Goal: Task Accomplishment & Management: Use online tool/utility

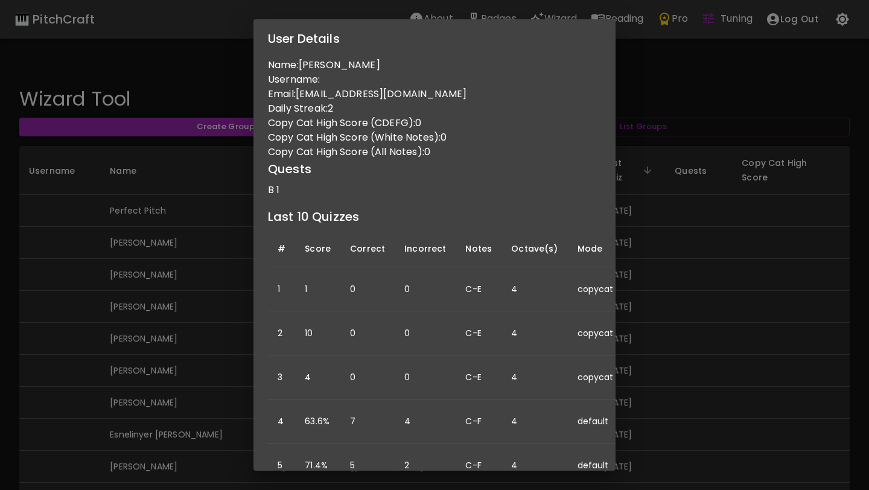
click at [188, 250] on div "User Details Name: [PERSON_NAME] Username: Email: [EMAIL_ADDRESS][DOMAIN_NAME] …" at bounding box center [434, 245] width 869 height 490
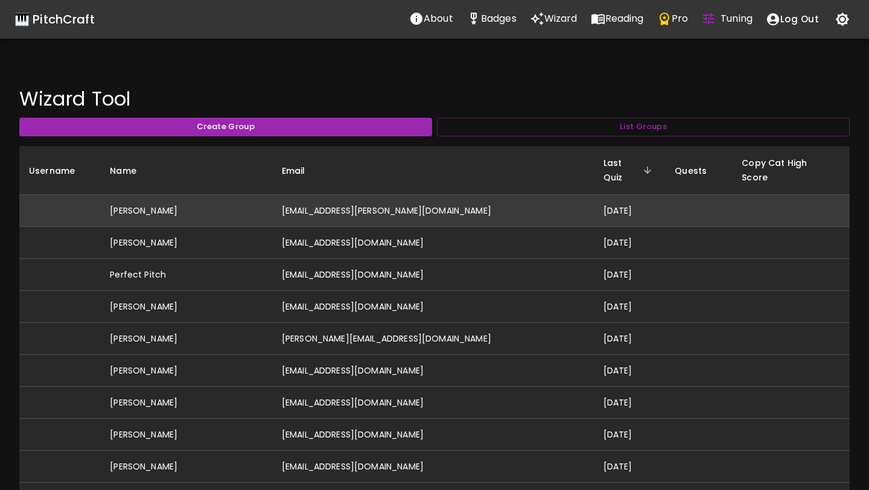
click at [427, 203] on td "[EMAIL_ADDRESS][PERSON_NAME][DOMAIN_NAME]" at bounding box center [433, 211] width 322 height 32
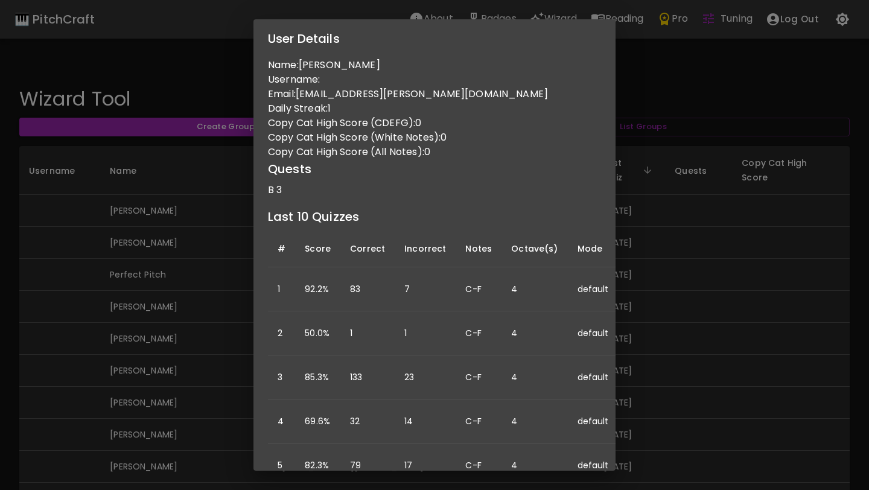
click at [146, 266] on div "User Details Name: Abigail Hinchcliffe Username: Email: abigail.r.hinchcliffe@g…" at bounding box center [434, 245] width 869 height 490
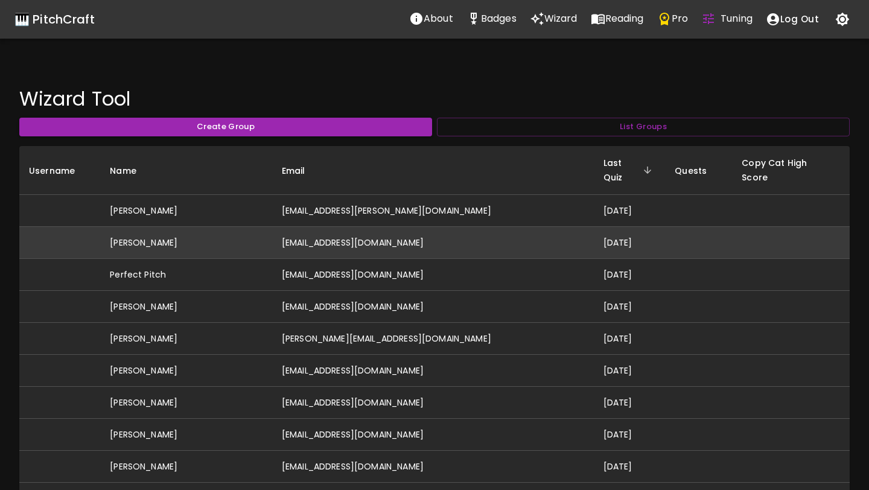
click at [185, 227] on td "[PERSON_NAME]" at bounding box center [186, 243] width 172 height 32
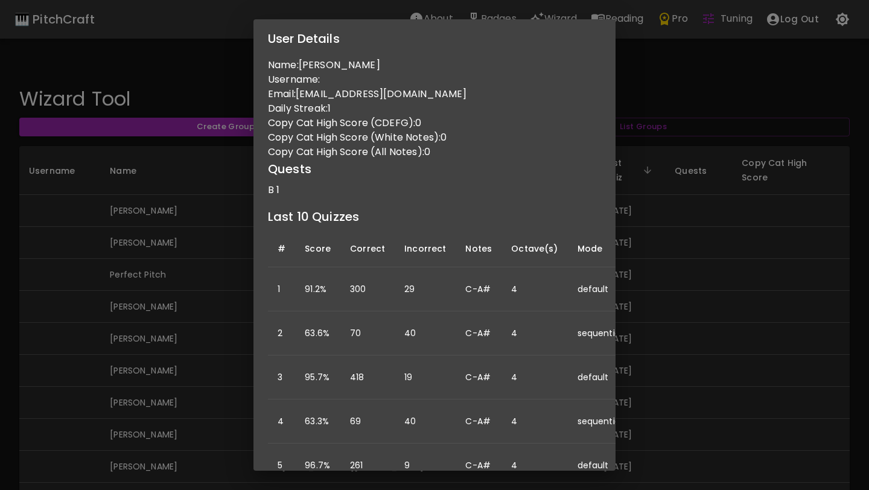
click at [177, 351] on div "User Details Name: Skyler Barron Username: Email: skylermayb@gmail.com Daily St…" at bounding box center [434, 245] width 869 height 490
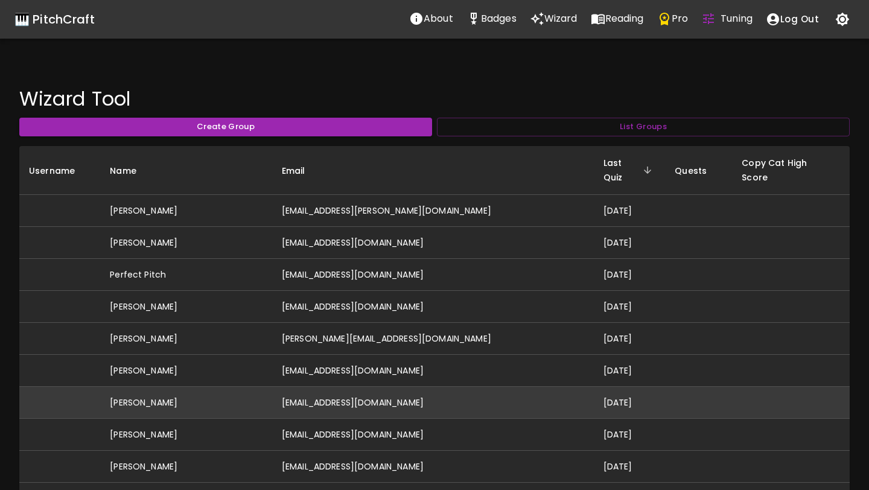
click at [363, 387] on td "[EMAIL_ADDRESS][DOMAIN_NAME]" at bounding box center [433, 403] width 322 height 32
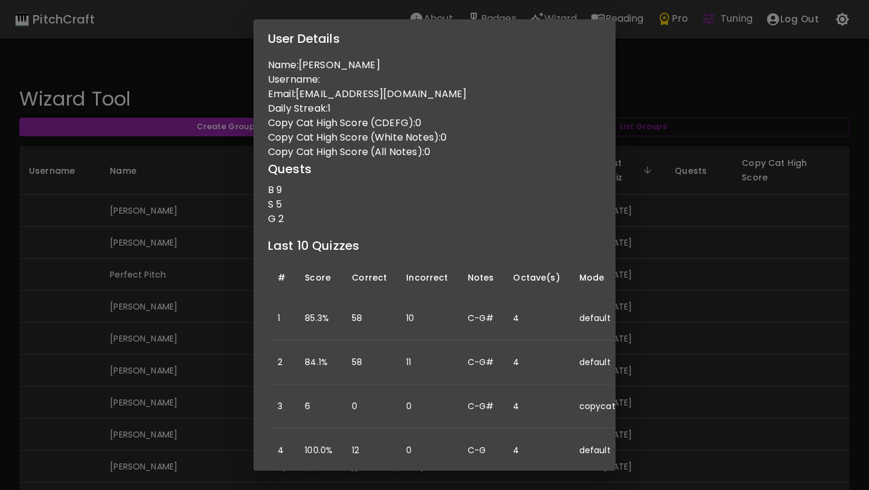
click at [123, 382] on div "User Details Name: Arhan Jhaveri Username: Email: arhanjhaveri@gmail.com Daily …" at bounding box center [434, 245] width 869 height 490
